Goal: Task Accomplishment & Management: Manage account settings

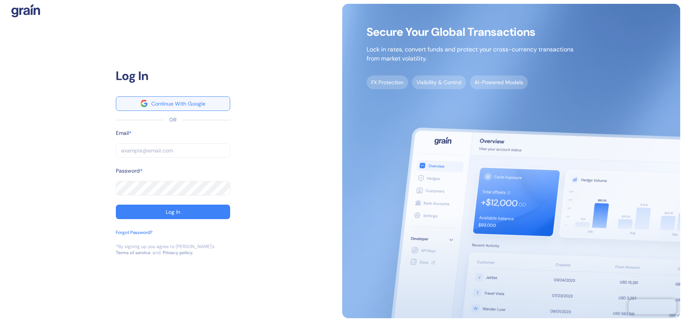
click at [174, 110] on button "Continue With Google" at bounding box center [173, 103] width 114 height 14
click at [176, 105] on div "Continue With Google" at bounding box center [178, 103] width 54 height 5
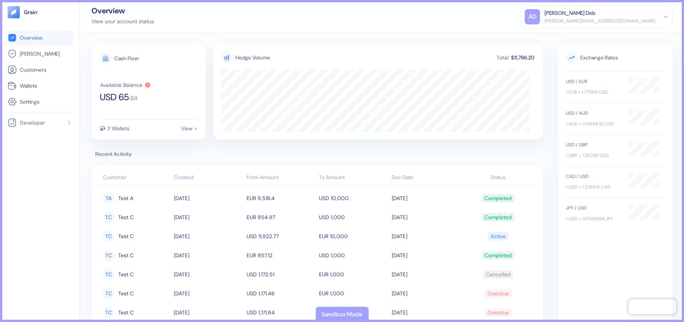
click at [630, 20] on div "[PERSON_NAME][EMAIL_ADDRESS][DOMAIN_NAME]" at bounding box center [600, 21] width 111 height 7
click at [335, 314] on div "Sandbox Mode" at bounding box center [342, 314] width 41 height 9
click at [34, 87] on span "Wallets" at bounding box center [29, 86] width 18 height 8
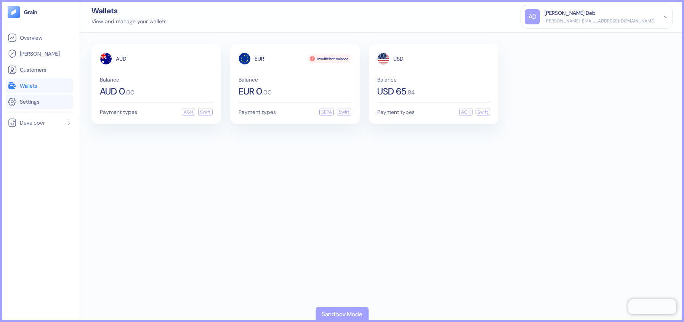
click at [40, 103] on span "Settings" at bounding box center [30, 102] width 20 height 8
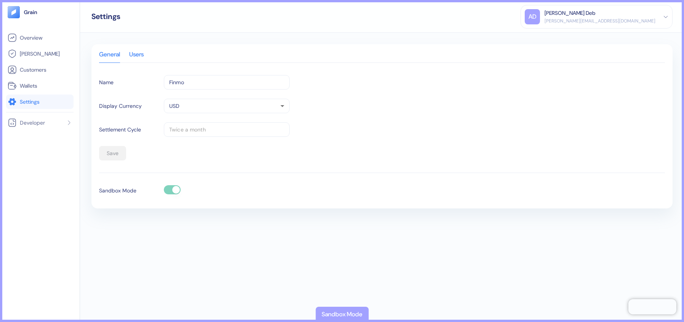
click at [140, 55] on div "Users" at bounding box center [136, 57] width 14 height 11
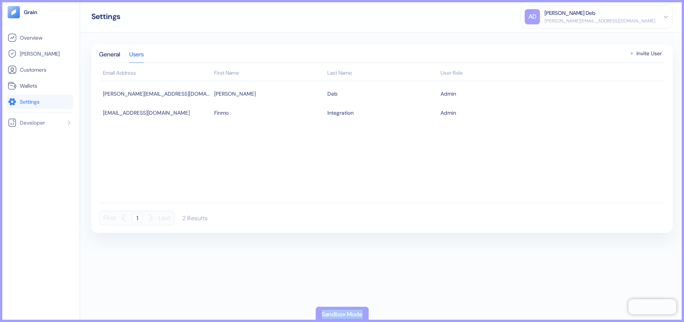
drag, startPoint x: 321, startPoint y: 314, endPoint x: 362, endPoint y: 315, distance: 41.9
click at [362, 315] on div "Sandbox Mode" at bounding box center [342, 314] width 41 height 9
click at [640, 54] on span "Invite User" at bounding box center [650, 53] width 26 height 5
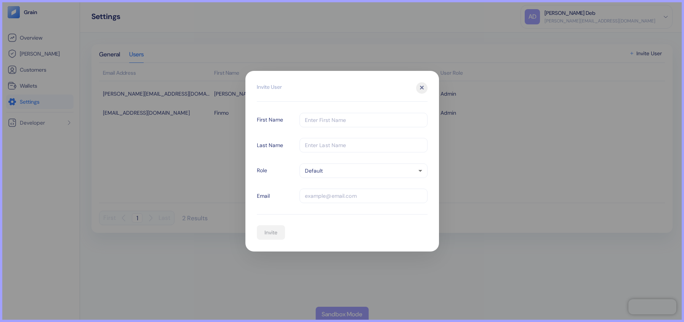
click at [422, 90] on div "✕" at bounding box center [421, 87] width 11 height 11
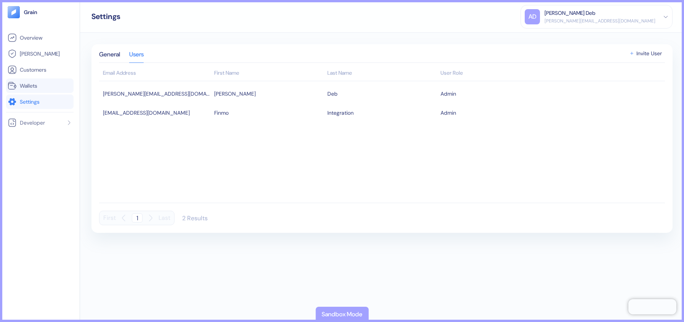
click at [37, 86] on span "Wallets" at bounding box center [29, 86] width 18 height 8
